Goal: Task Accomplishment & Management: Use online tool/utility

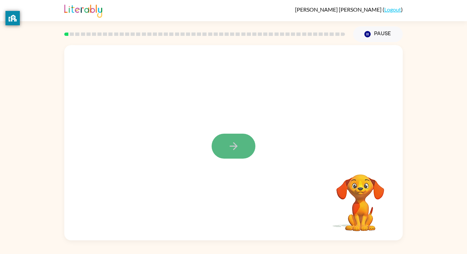
click at [241, 135] on button "button" at bounding box center [234, 146] width 44 height 25
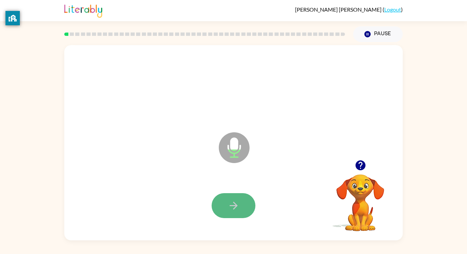
click at [241, 195] on button "button" at bounding box center [234, 205] width 44 height 25
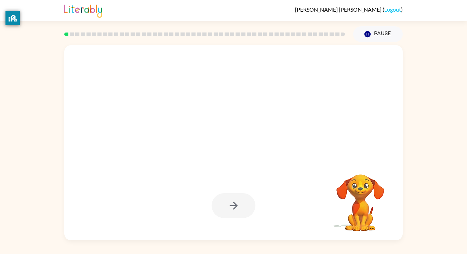
click at [236, 204] on div at bounding box center [234, 205] width 44 height 25
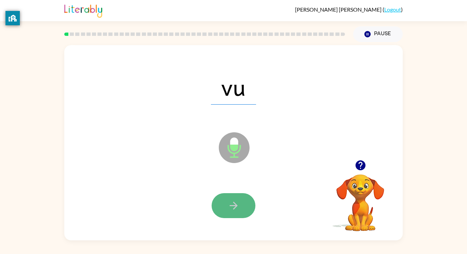
click at [241, 201] on button "button" at bounding box center [234, 205] width 44 height 25
click at [236, 211] on icon "button" at bounding box center [234, 206] width 12 height 12
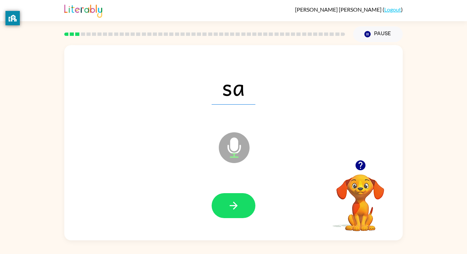
click at [236, 210] on icon "button" at bounding box center [234, 206] width 12 height 12
click at [238, 209] on icon "button" at bounding box center [234, 206] width 12 height 12
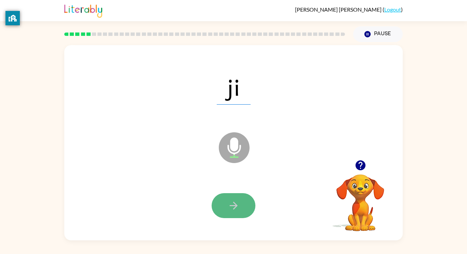
click at [239, 210] on icon "button" at bounding box center [234, 206] width 12 height 12
click at [221, 206] on button "button" at bounding box center [234, 205] width 44 height 25
click at [222, 203] on button "button" at bounding box center [234, 205] width 44 height 25
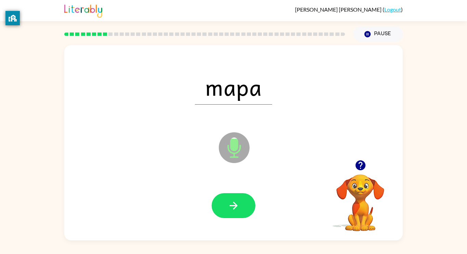
click at [226, 218] on div at bounding box center [233, 206] width 325 height 56
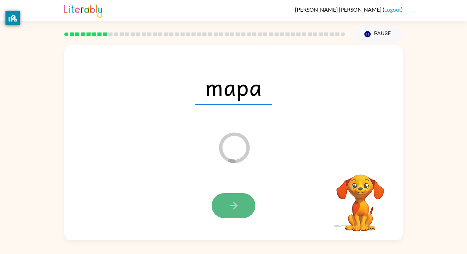
click at [233, 201] on icon "button" at bounding box center [234, 206] width 12 height 12
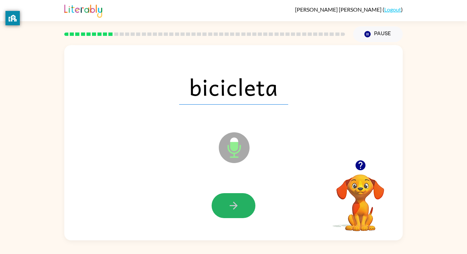
click at [230, 200] on icon "button" at bounding box center [234, 206] width 12 height 12
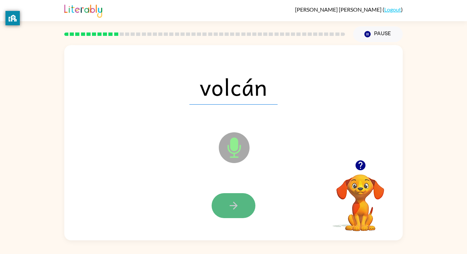
click at [230, 199] on button "button" at bounding box center [234, 205] width 44 height 25
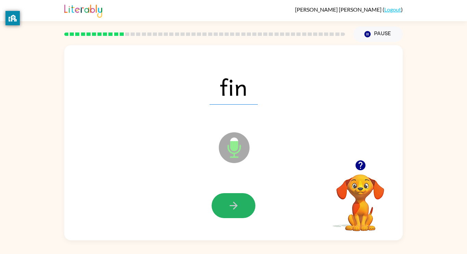
click at [230, 196] on button "button" at bounding box center [234, 205] width 44 height 25
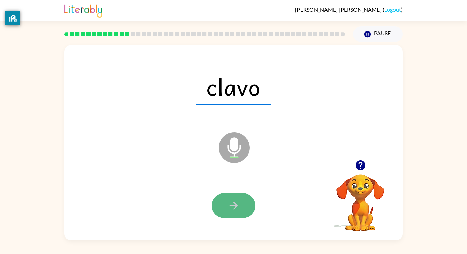
click at [229, 196] on button "button" at bounding box center [234, 205] width 44 height 25
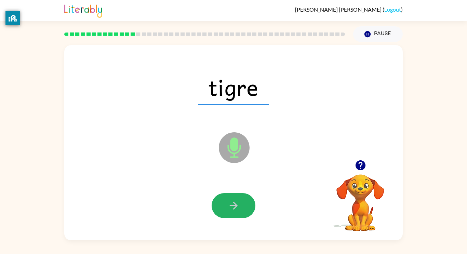
click at [229, 196] on button "button" at bounding box center [234, 205] width 44 height 25
click at [232, 196] on button "button" at bounding box center [234, 205] width 44 height 25
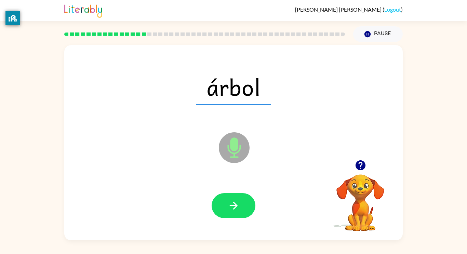
click at [232, 196] on button "button" at bounding box center [234, 205] width 44 height 25
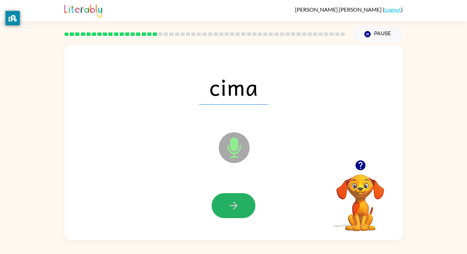
click at [232, 196] on button "button" at bounding box center [234, 205] width 44 height 25
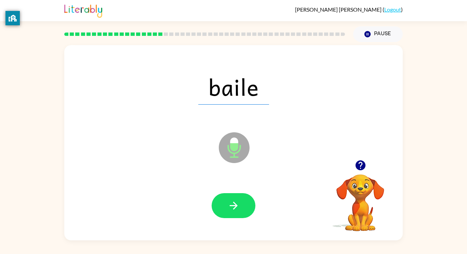
click at [230, 200] on button "button" at bounding box center [234, 205] width 44 height 25
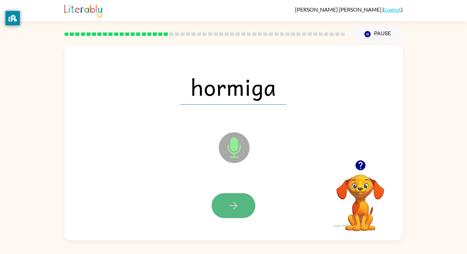
click at [237, 200] on icon "button" at bounding box center [234, 206] width 12 height 12
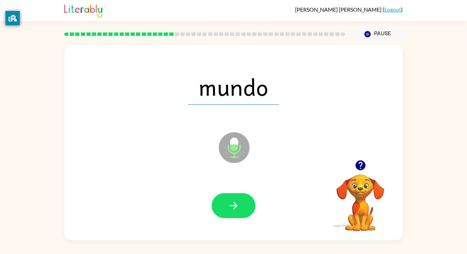
click at [237, 200] on icon "button" at bounding box center [234, 206] width 12 height 12
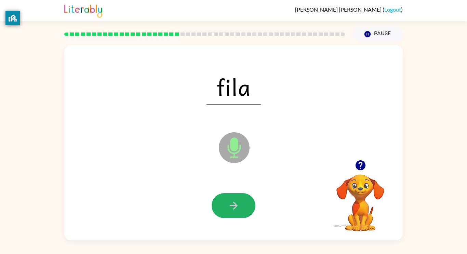
click at [237, 200] on icon "button" at bounding box center [234, 206] width 12 height 12
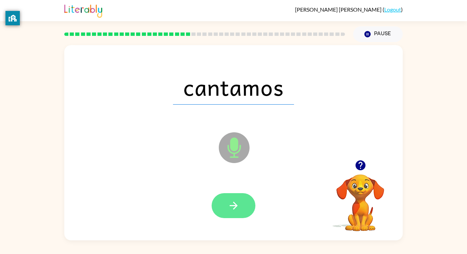
click at [245, 204] on button "button" at bounding box center [234, 205] width 44 height 25
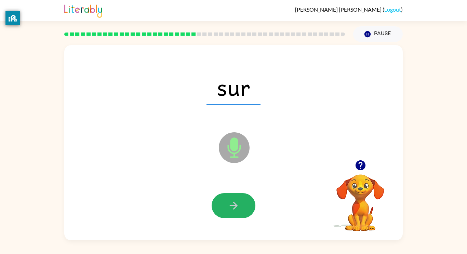
click at [245, 204] on button "button" at bounding box center [234, 205] width 44 height 25
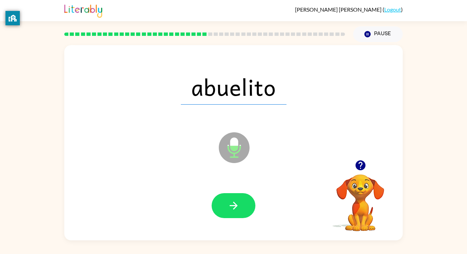
click at [245, 204] on button "button" at bounding box center [234, 205] width 44 height 25
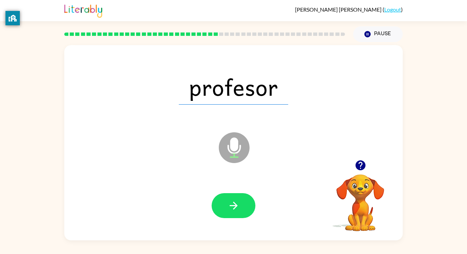
click at [245, 204] on button "button" at bounding box center [234, 205] width 44 height 25
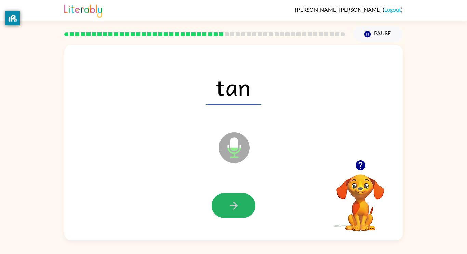
click at [245, 204] on button "button" at bounding box center [234, 205] width 44 height 25
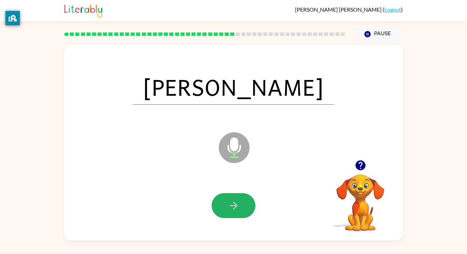
click at [245, 204] on button "button" at bounding box center [234, 205] width 44 height 25
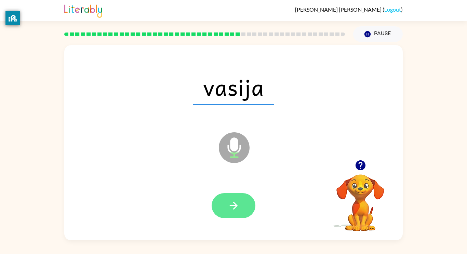
click at [245, 204] on button "button" at bounding box center [234, 205] width 44 height 25
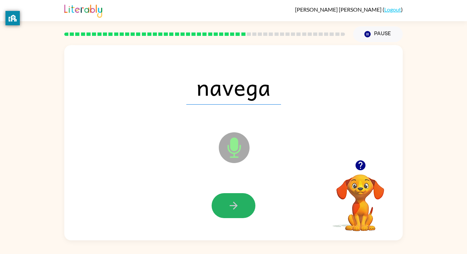
click at [245, 204] on button "button" at bounding box center [234, 205] width 44 height 25
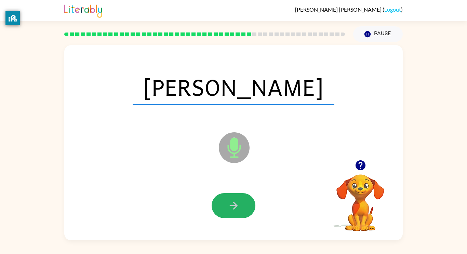
click at [245, 204] on button "button" at bounding box center [234, 205] width 44 height 25
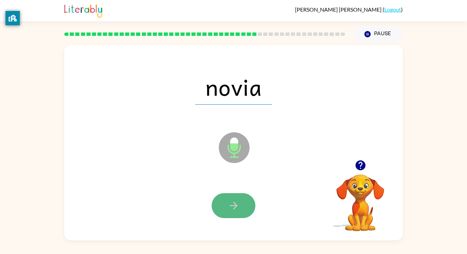
click at [245, 204] on button "button" at bounding box center [234, 205] width 44 height 25
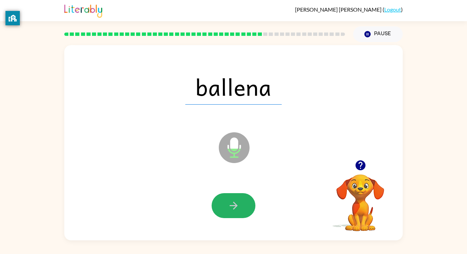
click at [245, 204] on button "button" at bounding box center [234, 205] width 44 height 25
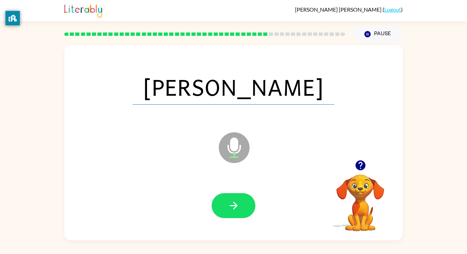
click at [245, 204] on button "button" at bounding box center [234, 205] width 44 height 25
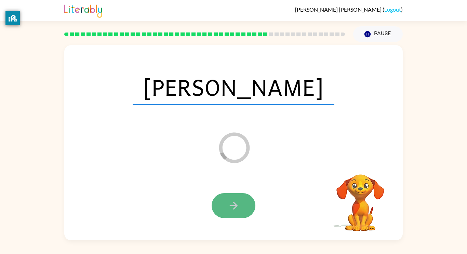
click at [245, 204] on button "button" at bounding box center [234, 205] width 44 height 25
click at [247, 196] on div at bounding box center [234, 205] width 44 height 25
click at [240, 196] on button "button" at bounding box center [234, 205] width 44 height 25
